Goal: Information Seeking & Learning: Learn about a topic

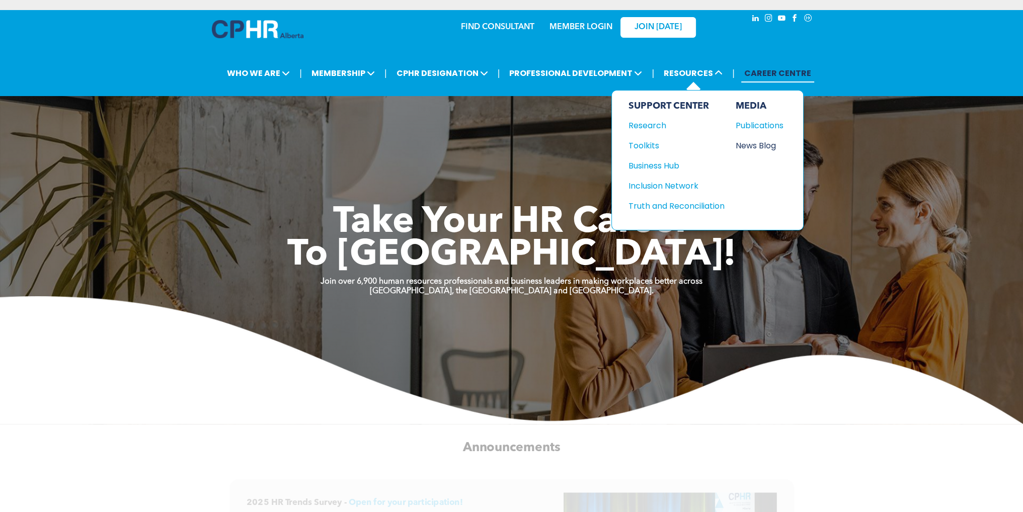
click at [749, 145] on div "News Blog" at bounding box center [756, 145] width 43 height 13
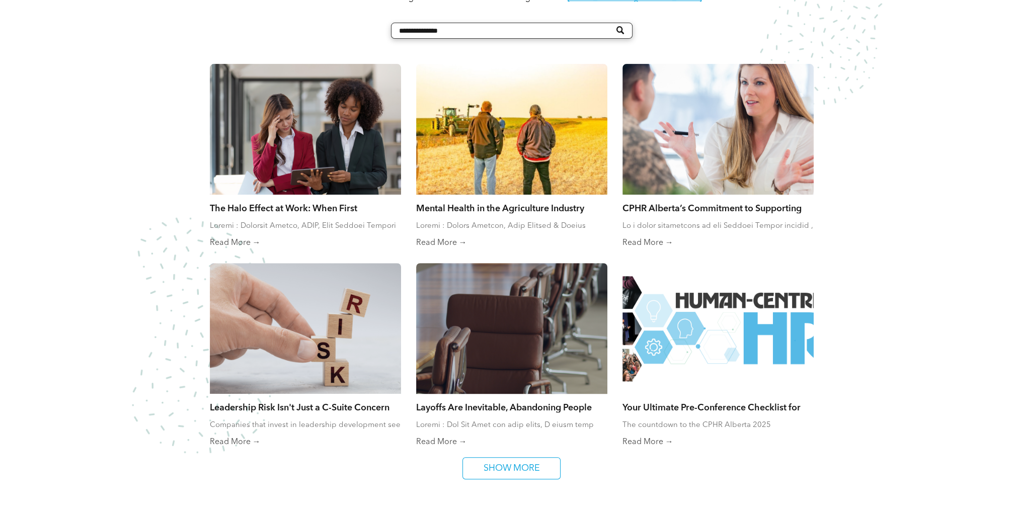
scroll to position [728, 0]
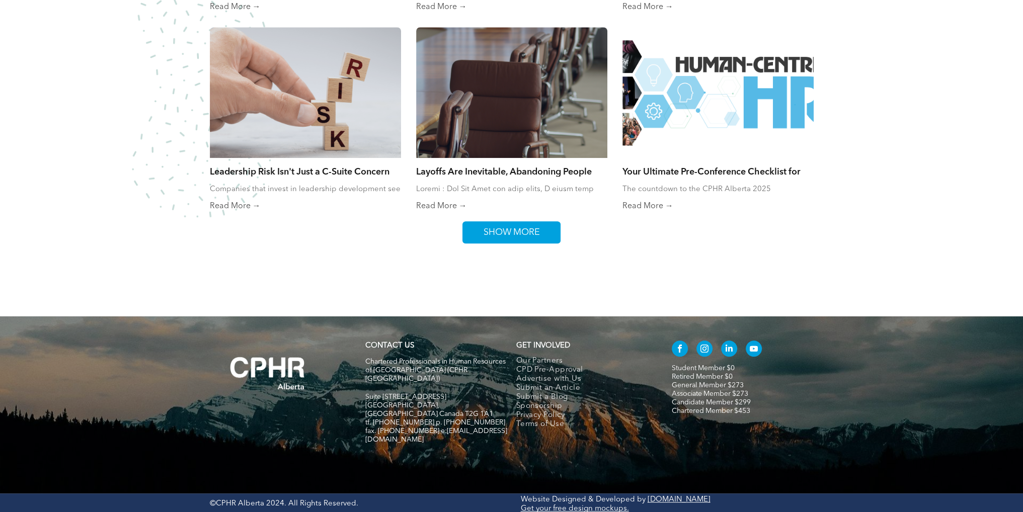
click at [510, 225] on span "SHOW MORE" at bounding box center [511, 232] width 63 height 21
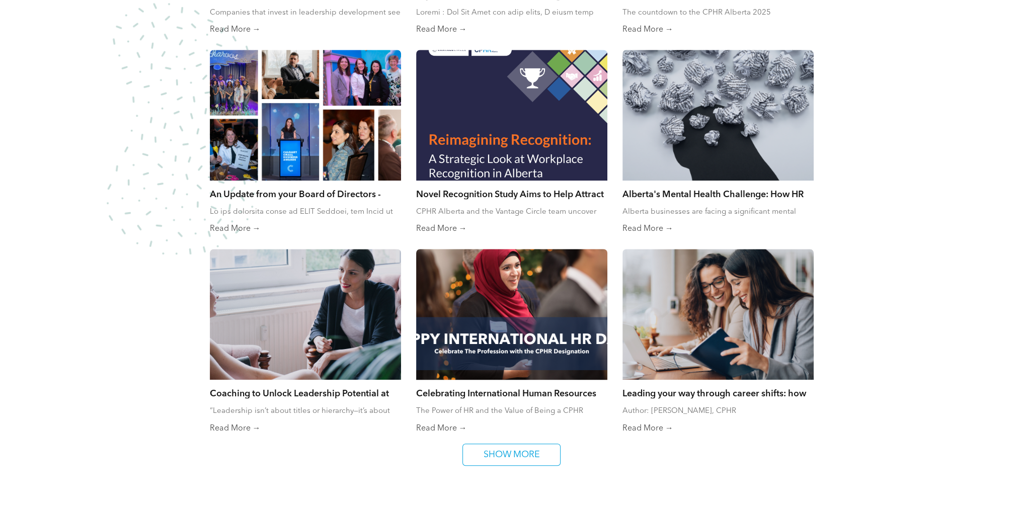
scroll to position [1080, 0]
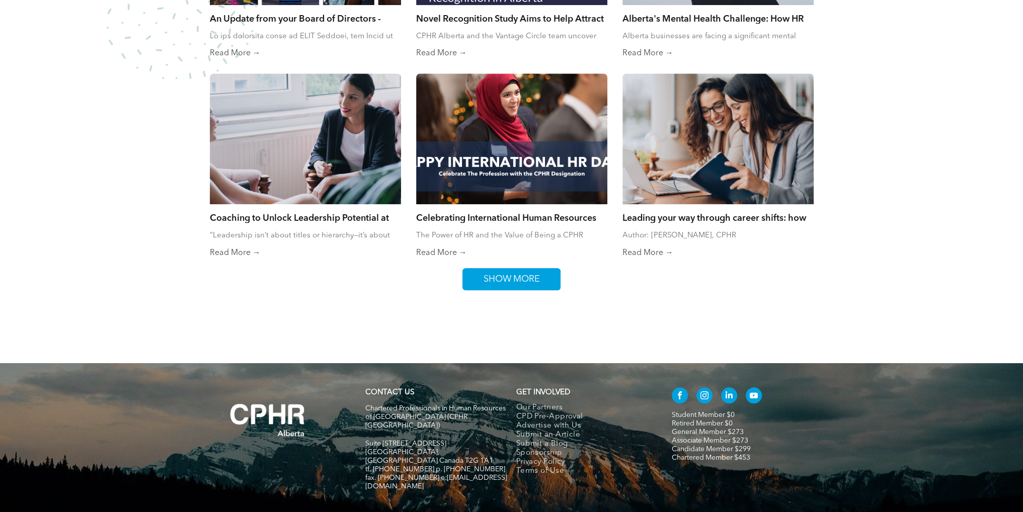
click at [514, 272] on span "SHOW MORE" at bounding box center [511, 279] width 63 height 21
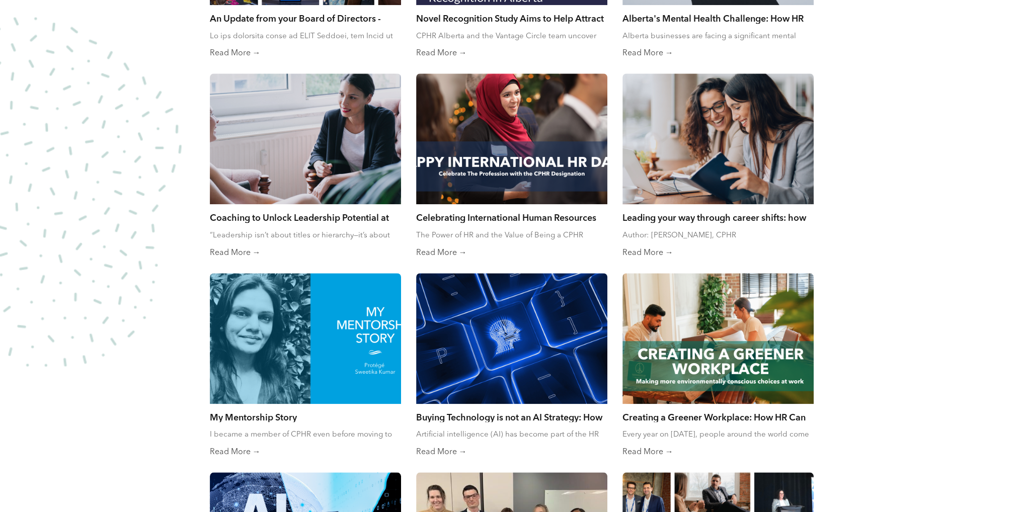
scroll to position [1524, 0]
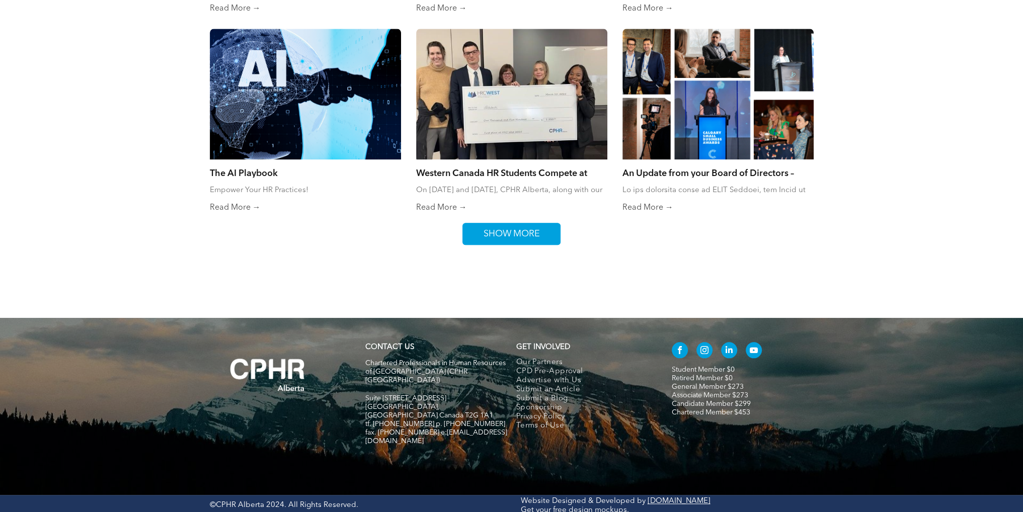
click at [510, 239] on span "SHOW MORE" at bounding box center [511, 234] width 63 height 21
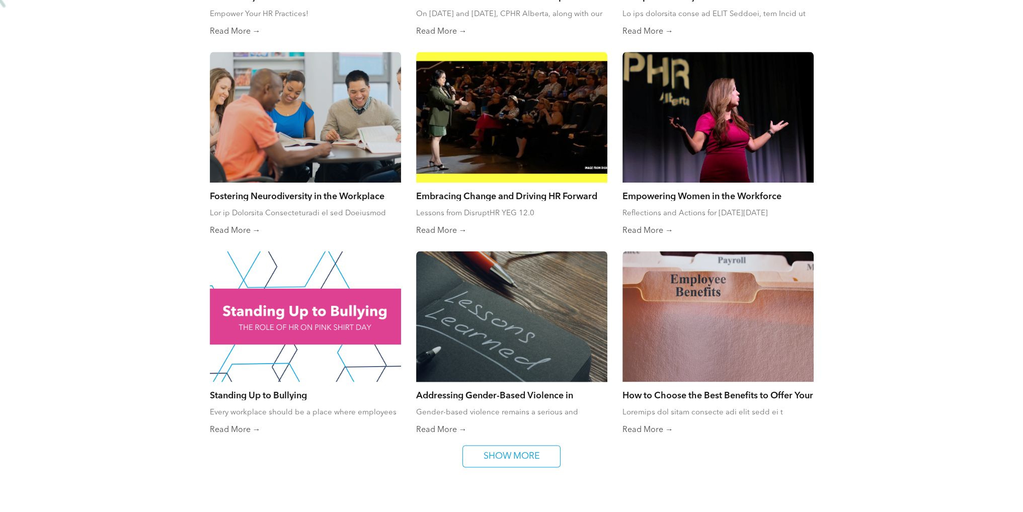
scroll to position [1922, 0]
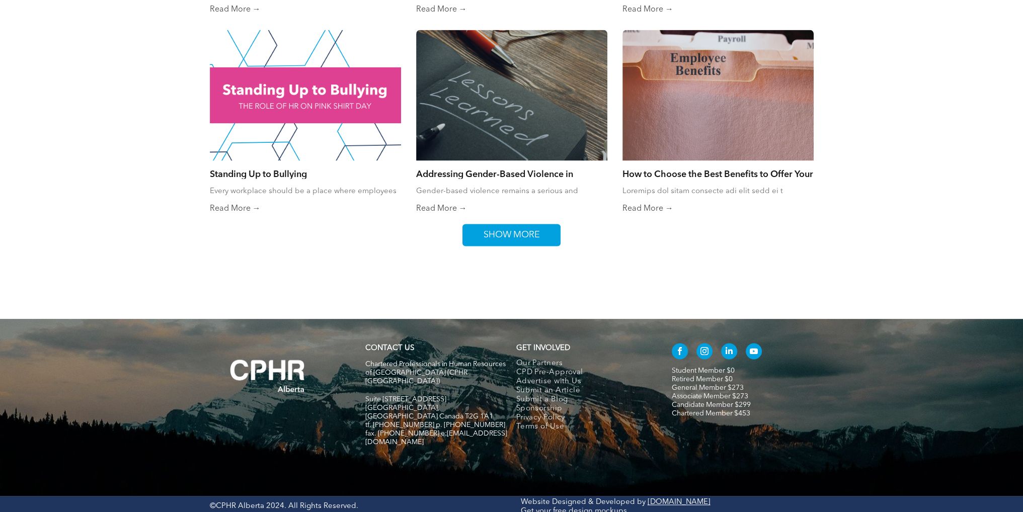
click at [512, 233] on span "SHOW MORE" at bounding box center [511, 235] width 63 height 21
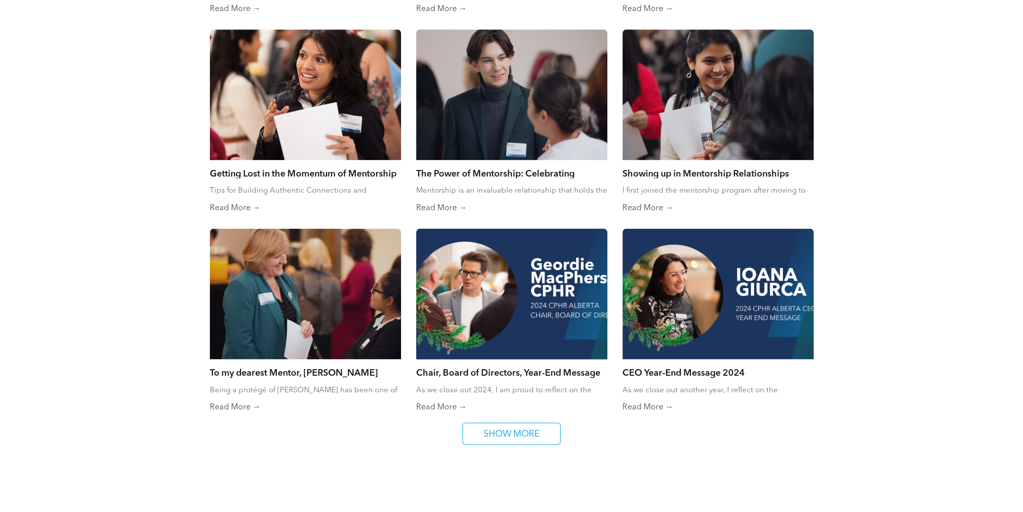
scroll to position [2320, 0]
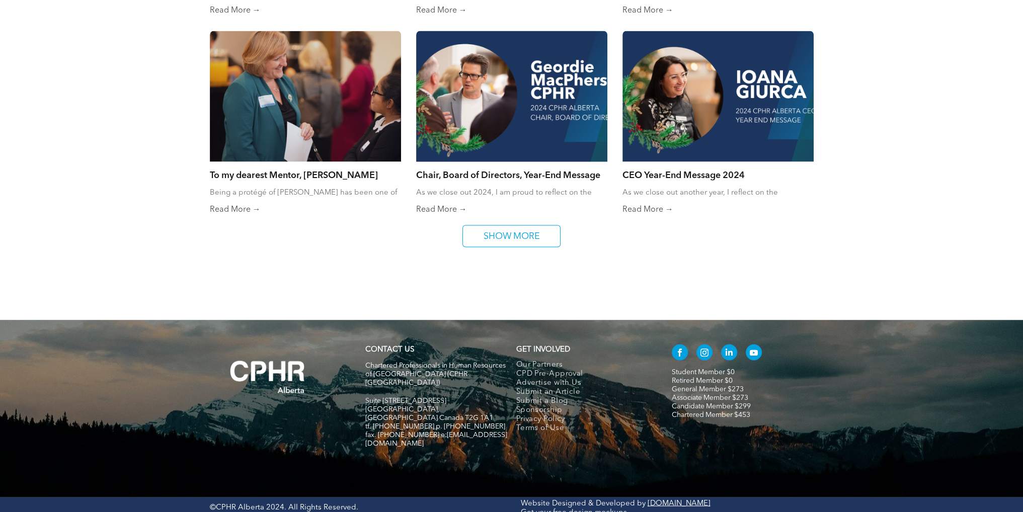
click at [511, 237] on span "SHOW MORE" at bounding box center [511, 236] width 63 height 21
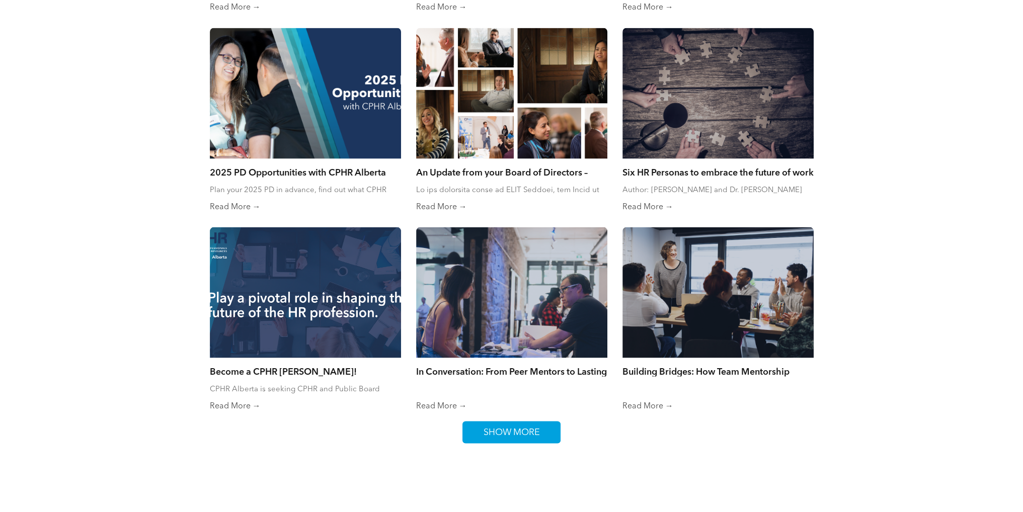
scroll to position [2718, 0]
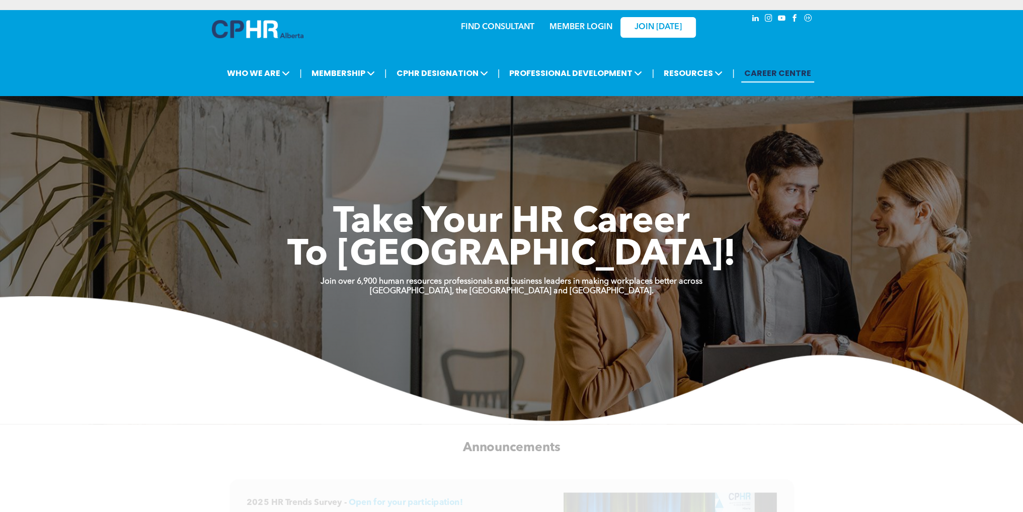
click at [808, 20] on icon "Social network" at bounding box center [808, 18] width 9 height 9
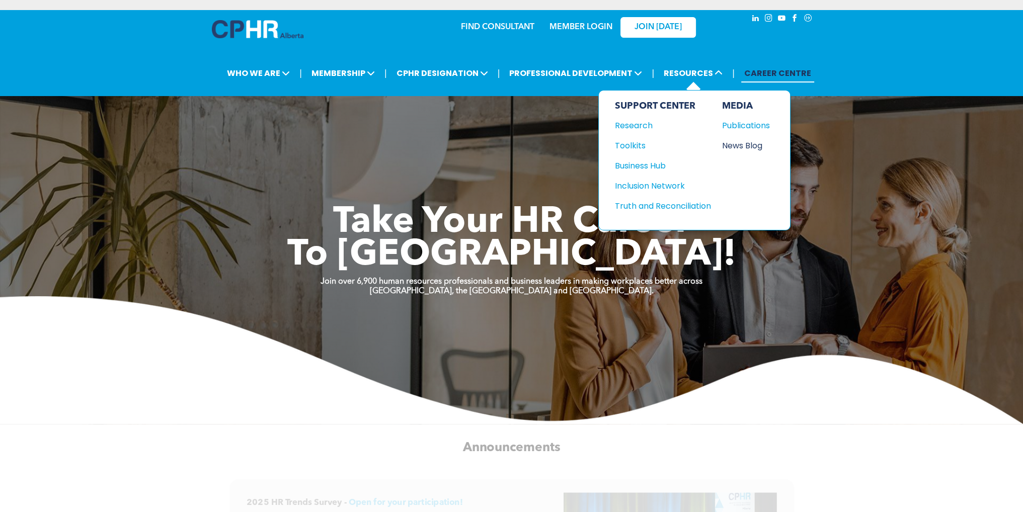
click at [731, 147] on div "News Blog" at bounding box center [743, 145] width 43 height 13
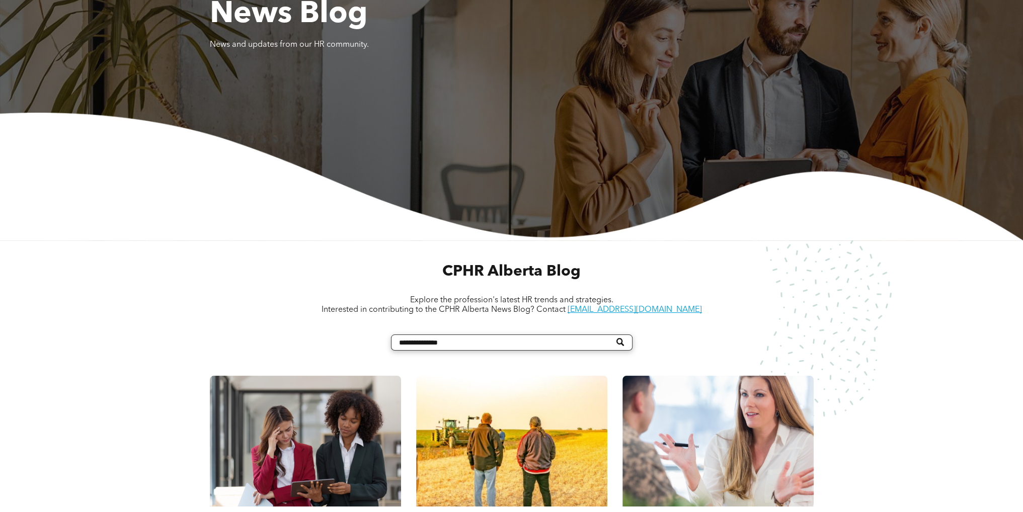
scroll to position [352, 0]
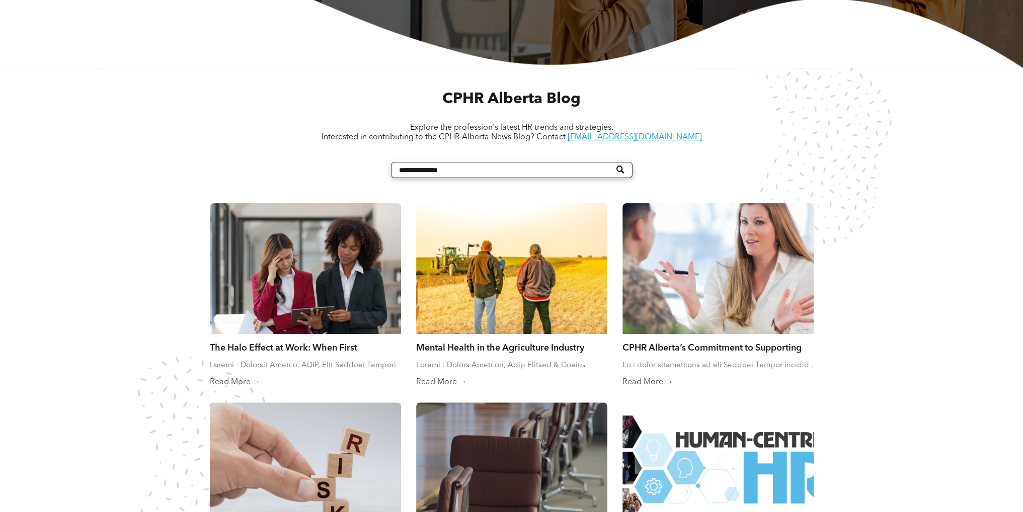
click at [473, 171] on input "Search" at bounding box center [512, 170] width 242 height 16
type input "**********"
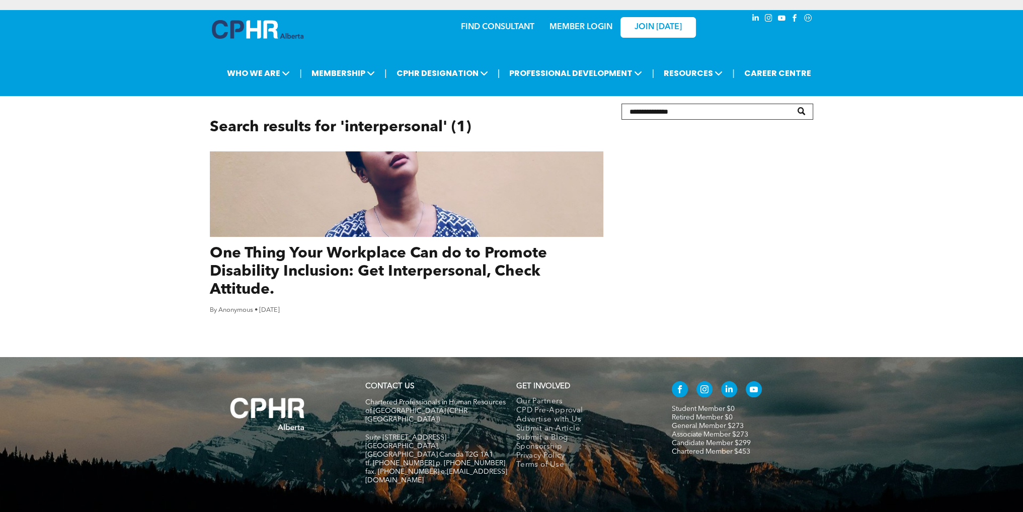
click at [654, 109] on input "Search" at bounding box center [718, 112] width 192 height 16
type input "*******"
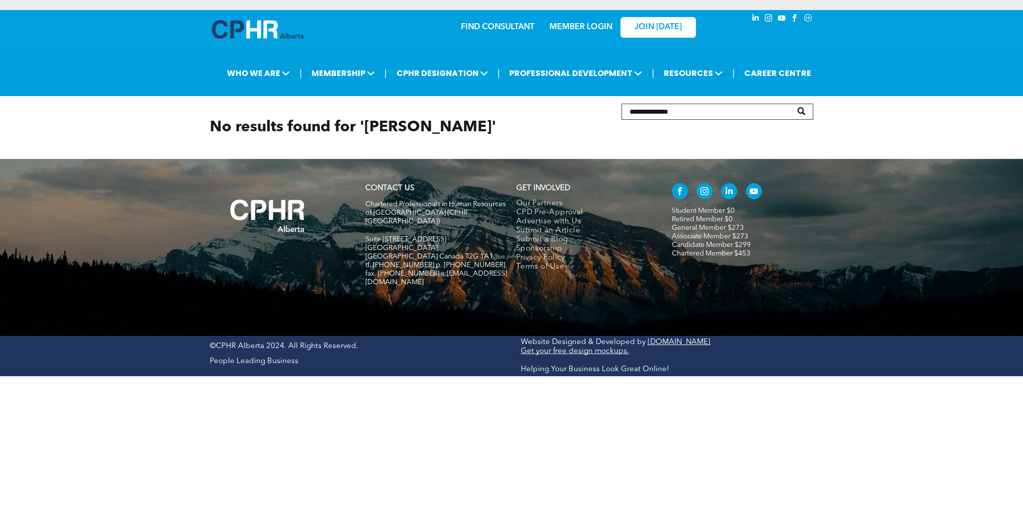
click at [652, 113] on input "Search" at bounding box center [718, 112] width 192 height 16
type input "**********"
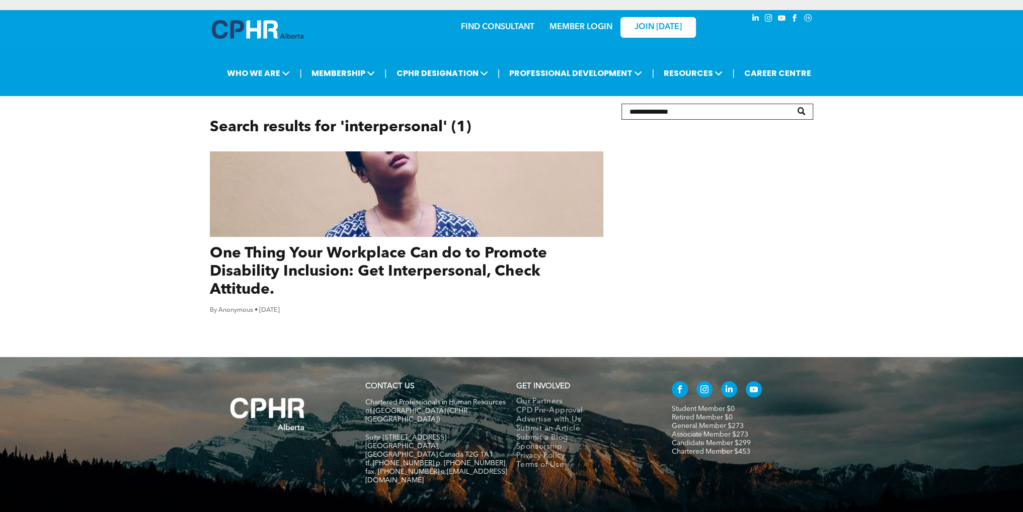
click at [689, 112] on input "Search" at bounding box center [718, 112] width 192 height 16
type input "**********"
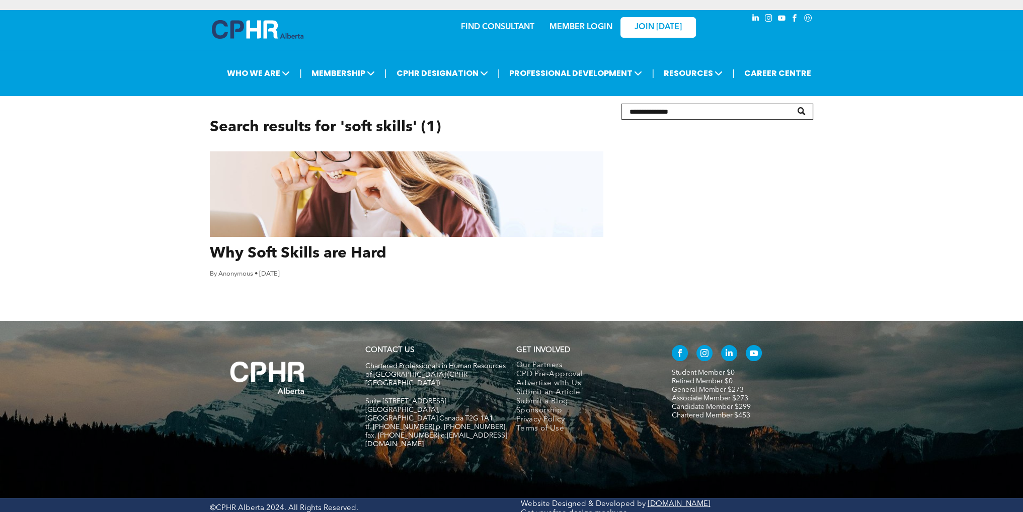
click at [307, 252] on link "Why Soft Skills are Hard" at bounding box center [407, 254] width 394 height 18
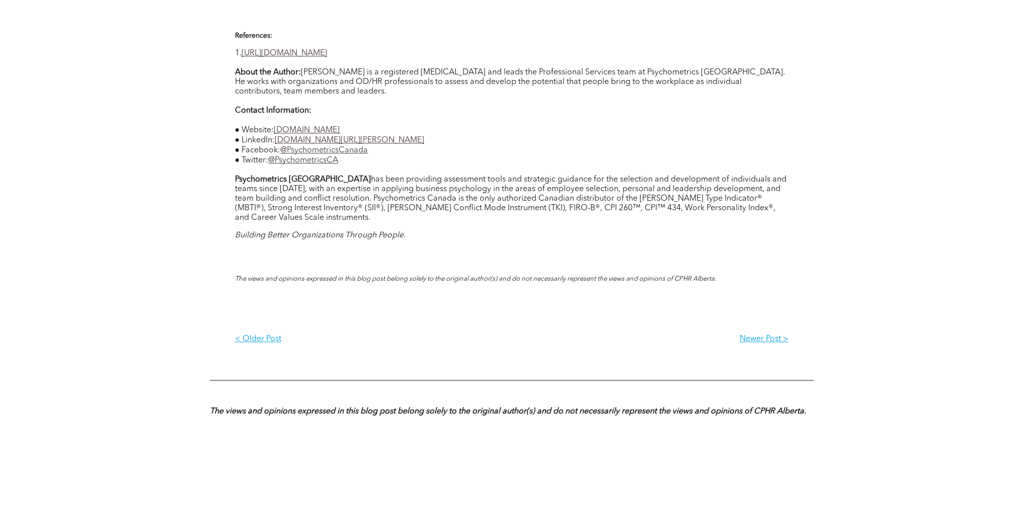
scroll to position [1107, 0]
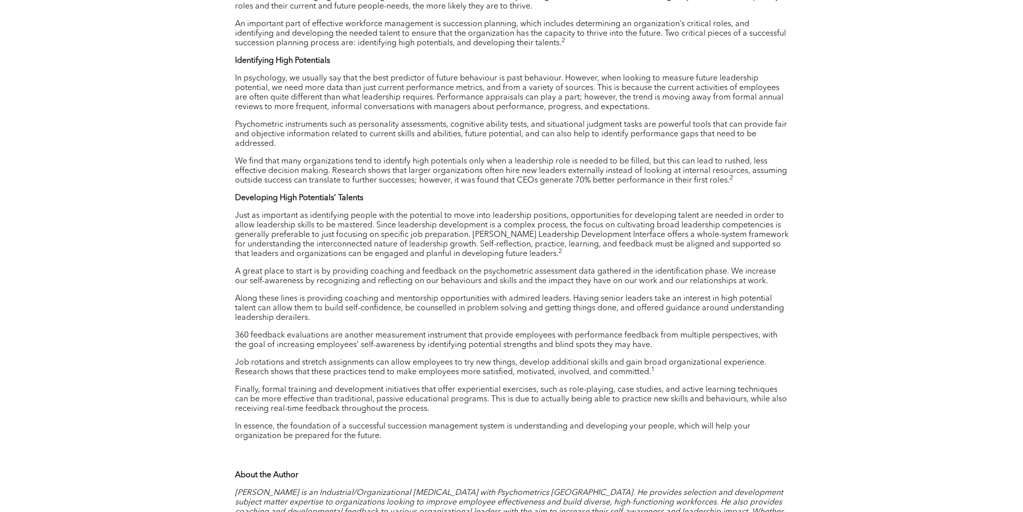
scroll to position [987, 0]
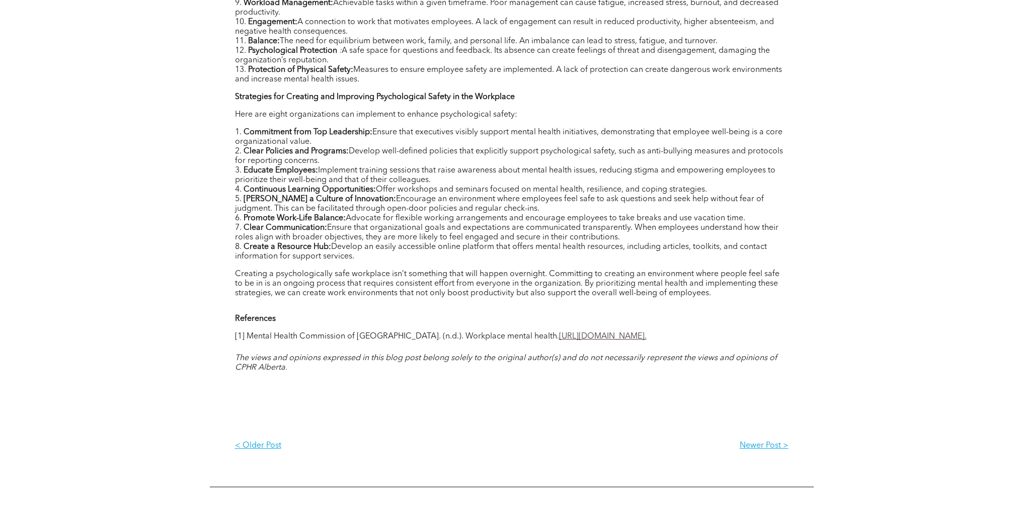
scroll to position [675, 0]
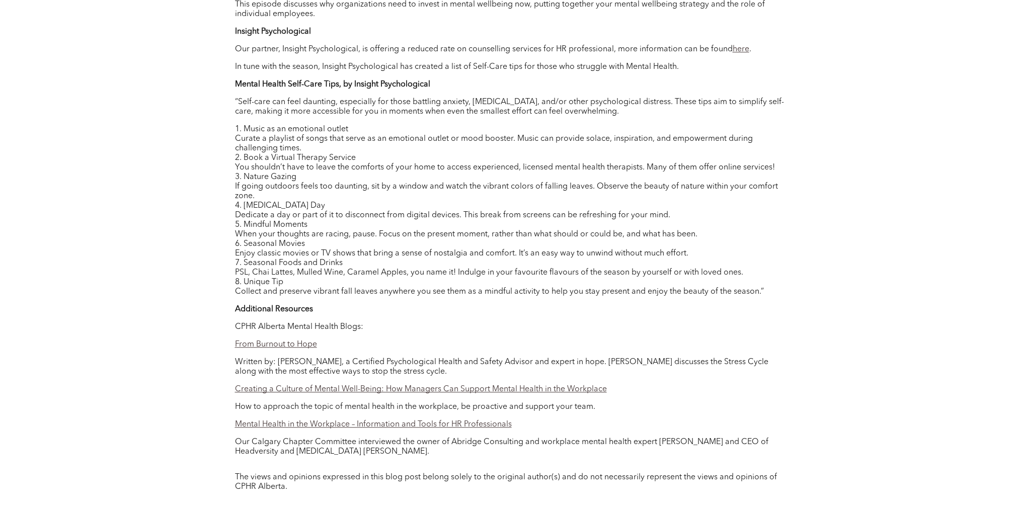
scroll to position [1197, 0]
